Goal: Information Seeking & Learning: Learn about a topic

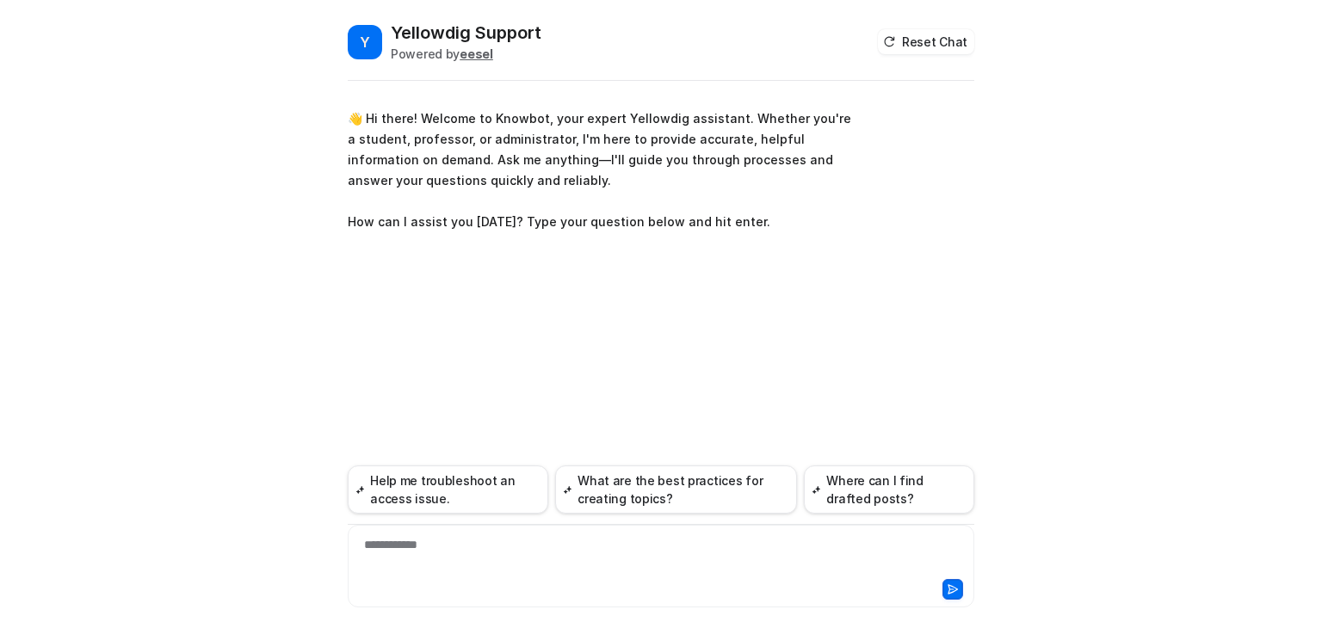
click at [540, 577] on div at bounding box center [661, 588] width 618 height 24
click at [533, 561] on div "**********" at bounding box center [661, 556] width 618 height 40
click at [453, 555] on div "**********" at bounding box center [661, 556] width 618 height 40
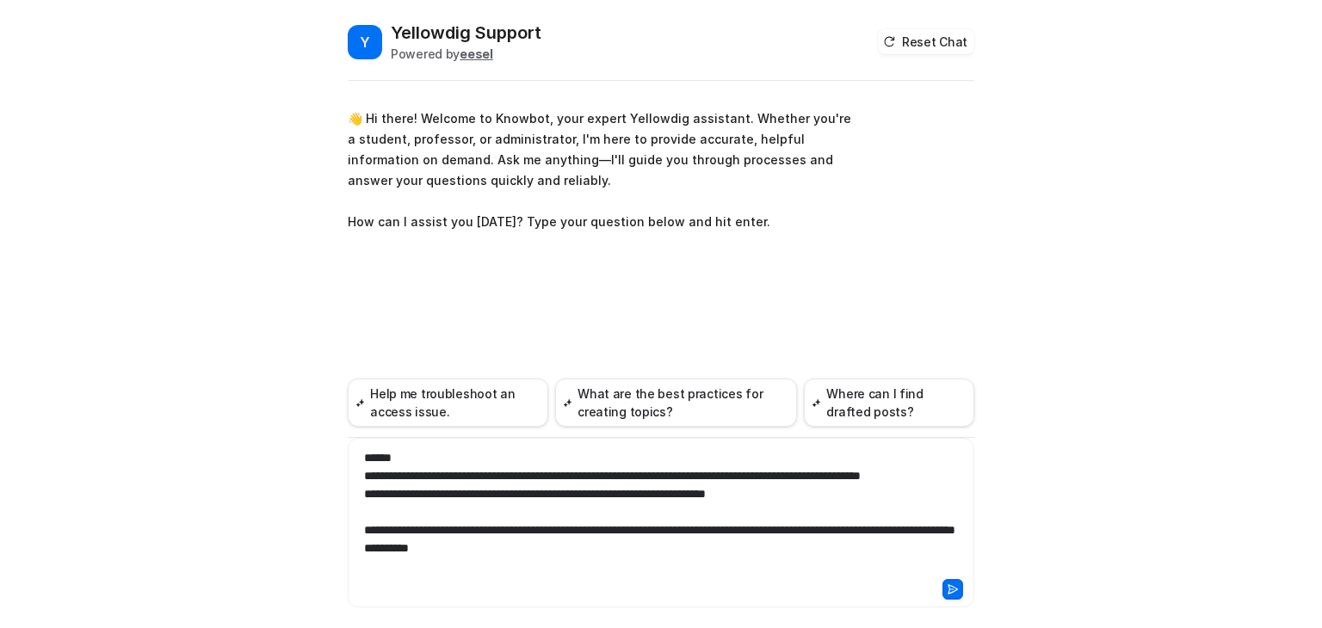
click at [389, 521] on div "**********" at bounding box center [661, 512] width 618 height 126
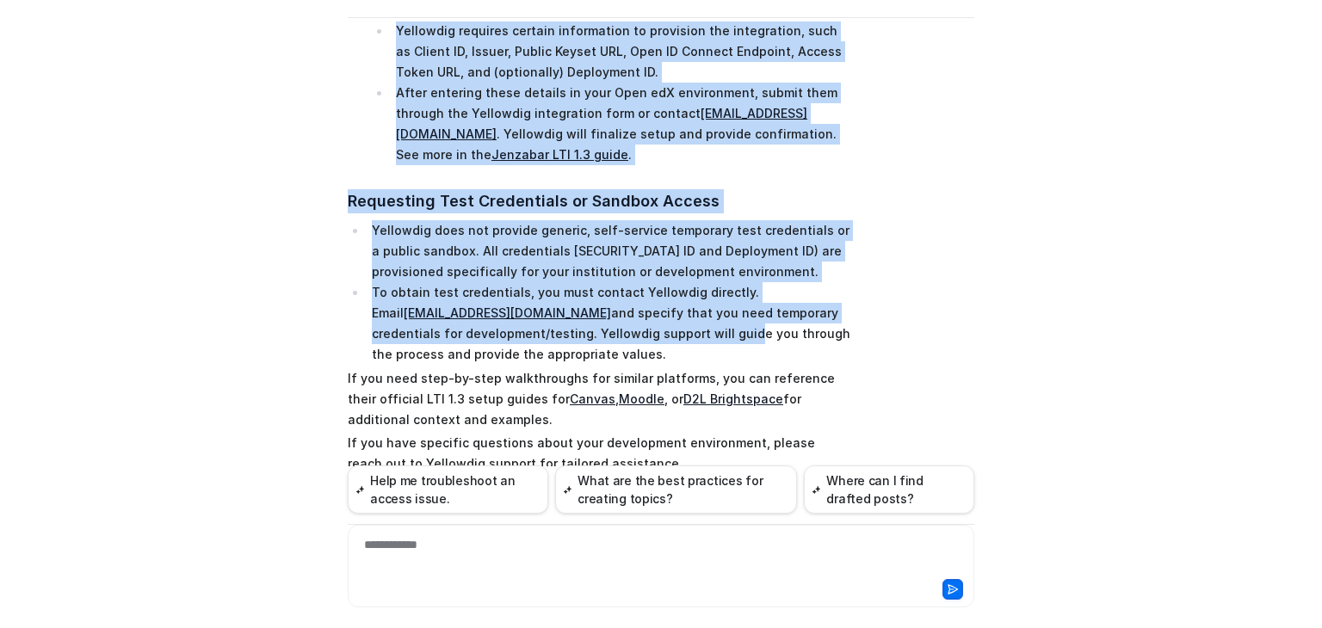
scroll to position [829, 0]
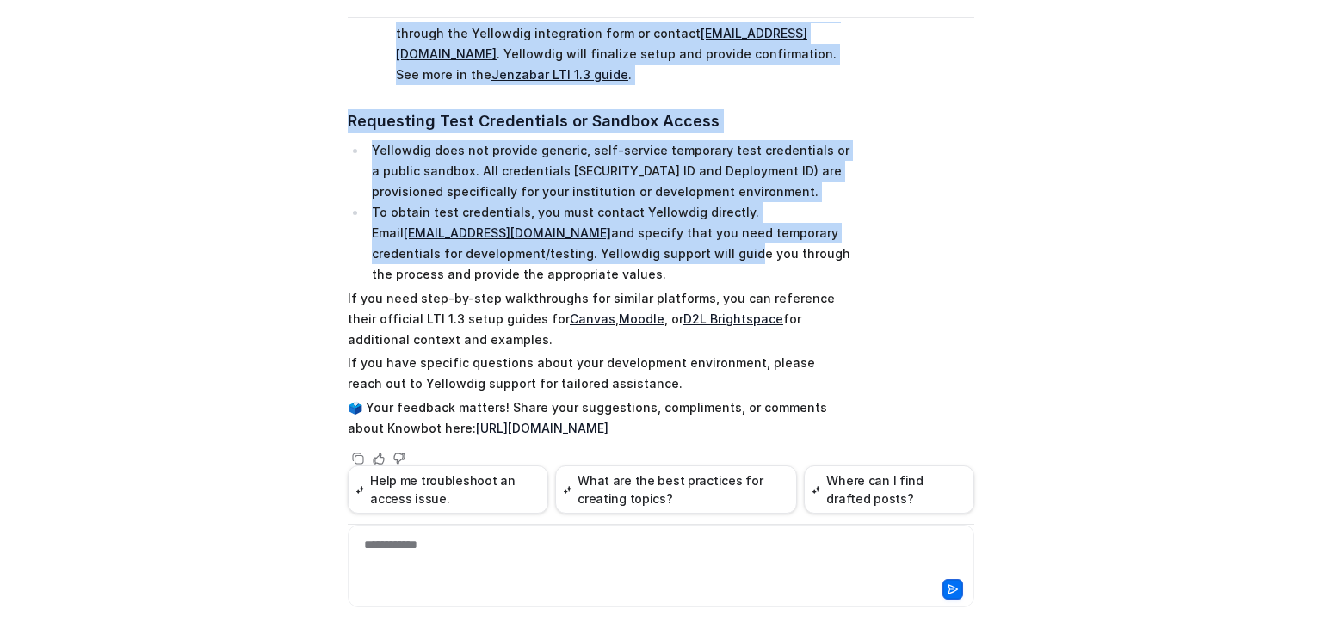
drag, startPoint x: 338, startPoint y: 63, endPoint x: 785, endPoint y: 404, distance: 562.3
click at [785, 404] on div "Y Yellowdig Support Powered by eesel Reset Chat 👋 Hi there! Welcome to Knowbot,…" at bounding box center [661, 261] width 654 height 607
copy span "Lore’i dol sit ame cons adi Elitseddo EIU 3.2 temporincid utla Etdo maG (Aliqu …"
click at [1030, 78] on div "Y Yellowdig Support Powered by eesel Reset Chat 👋 Hi there! Welcome to Knowbot,…" at bounding box center [661, 314] width 1322 height 628
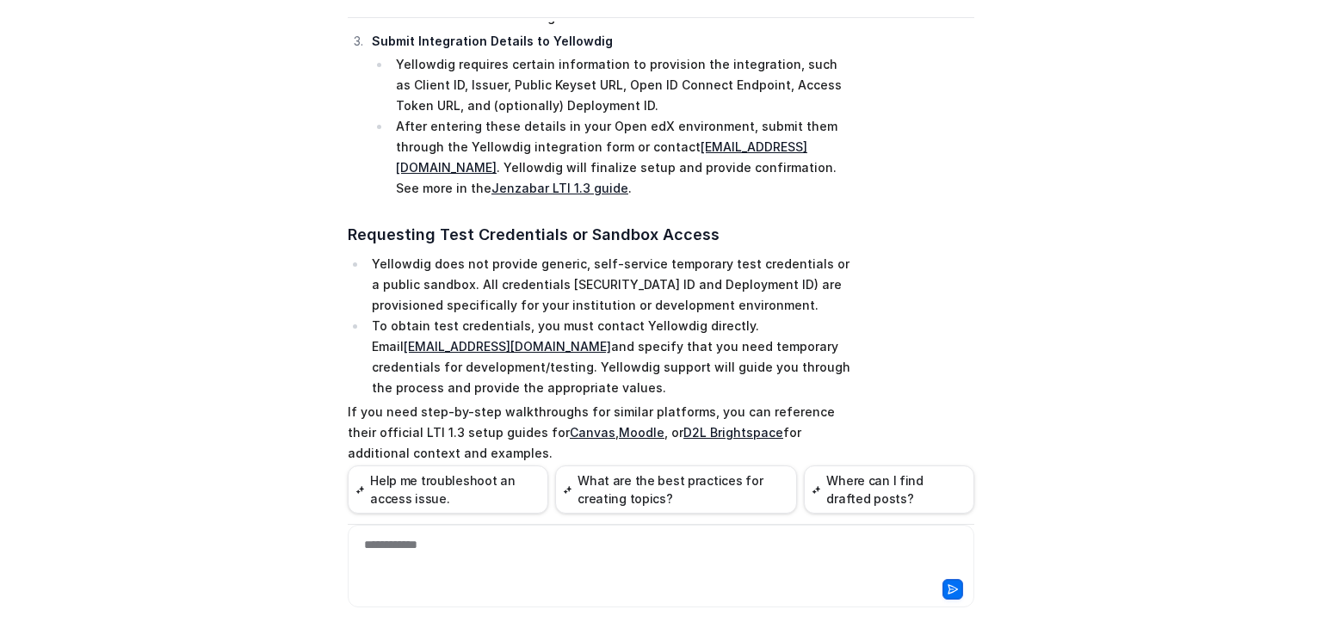
scroll to position [743, 0]
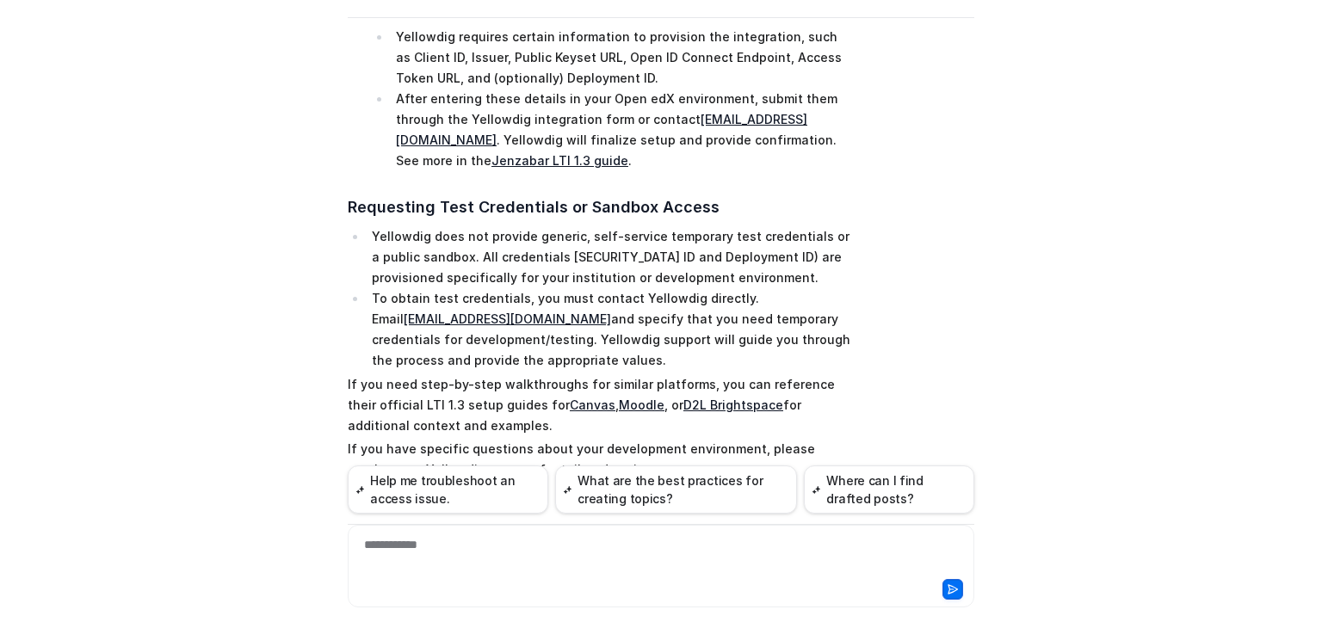
drag, startPoint x: 346, startPoint y: 211, endPoint x: 799, endPoint y: 398, distance: 490.4
click at [799, 398] on span "Here’s how you can test the Yellowdig LTI 1.3 integration with Open edX (Tutor …" at bounding box center [599, 85] width 503 height 885
click at [799, 398] on p "If you need step-by-step walkthroughs for similar platforms, you can reference …" at bounding box center [599, 405] width 503 height 62
click at [551, 252] on li "Yellowdig does not provide generic, self-service temporary test credentials or …" at bounding box center [609, 257] width 484 height 62
drag, startPoint x: 339, startPoint y: 204, endPoint x: 744, endPoint y: 404, distance: 452.2
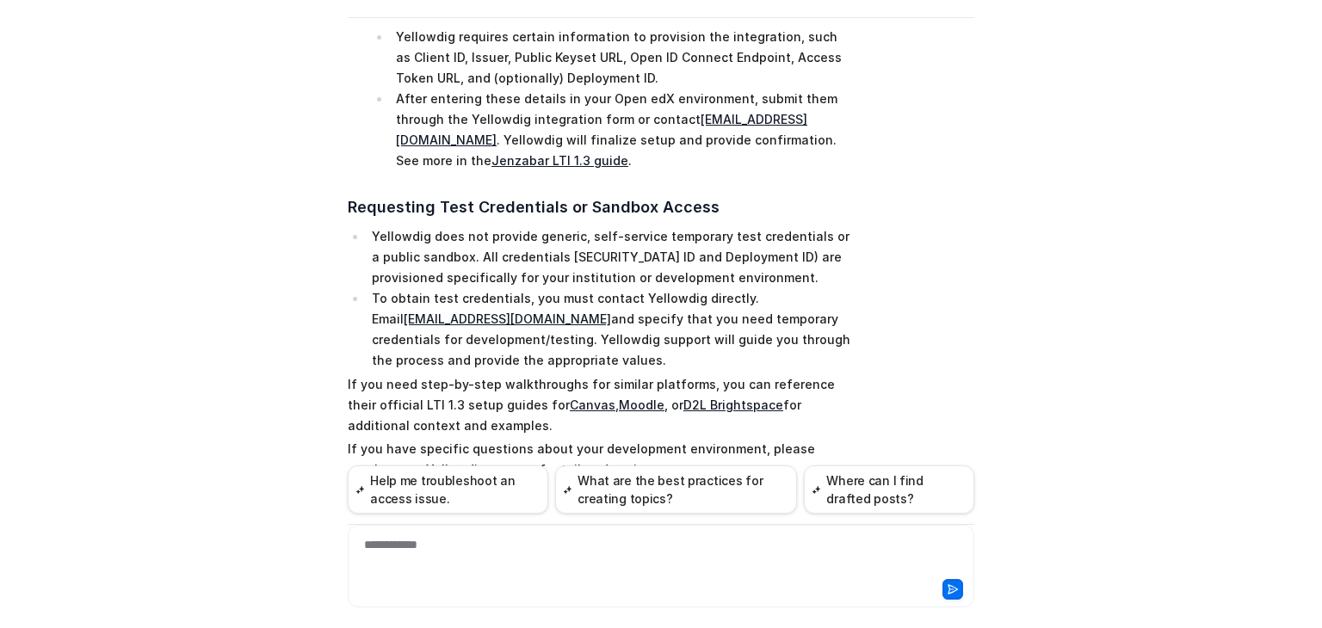
click at [744, 404] on div "Y Yellowdig Support Powered by eesel Reset Chat 👋 Hi there! Welcome to Knowbot,…" at bounding box center [661, 261] width 654 height 607
copy span "Yellowdig does not provide generic, self-service temporary test credentials or …"
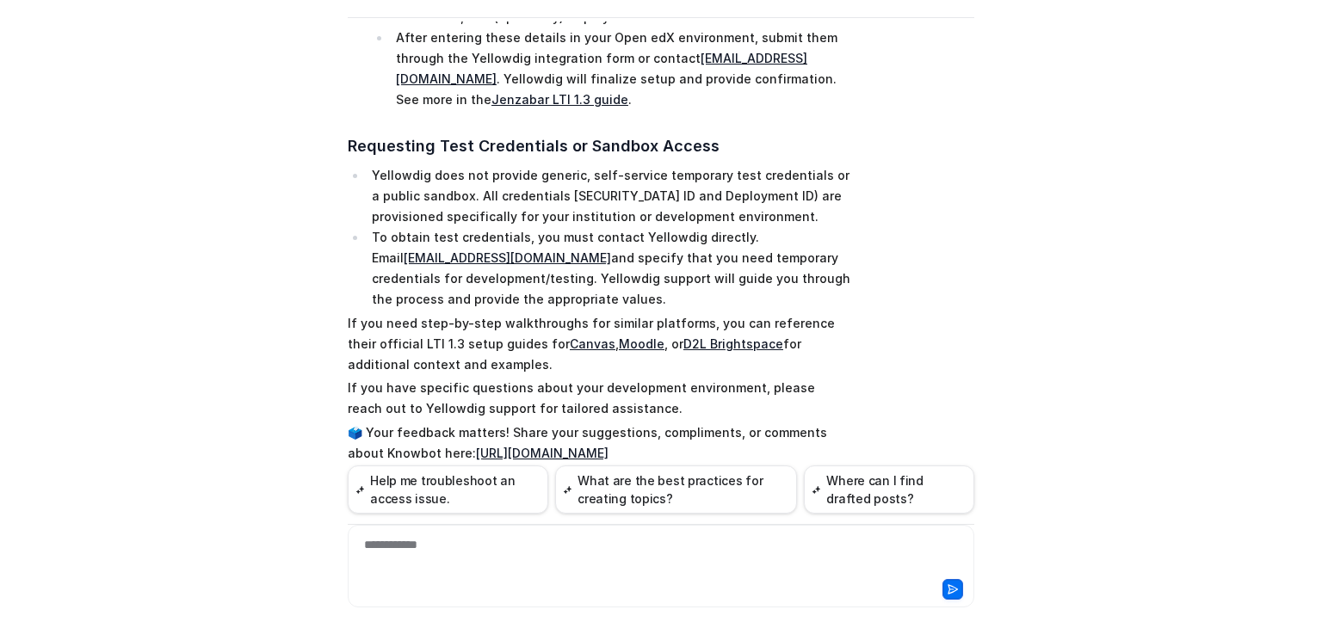
scroll to position [829, 0]
